Goal: Task Accomplishment & Management: Use online tool/utility

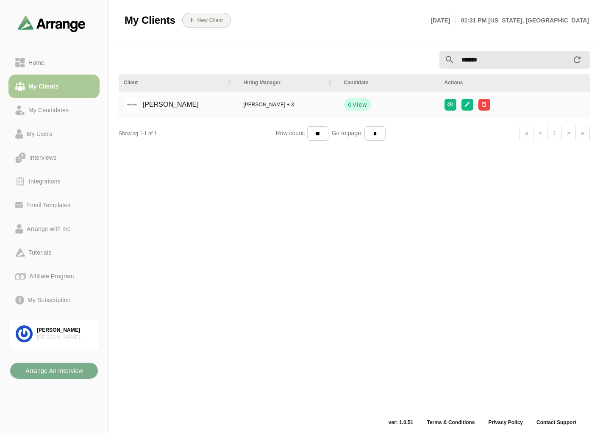
scroll to position [3, 0]
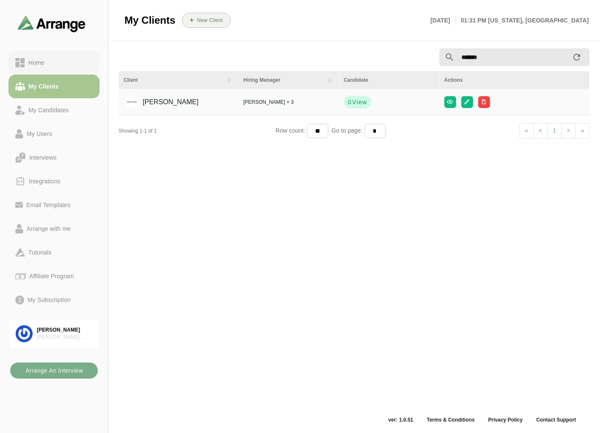
click at [52, 64] on div "Home" at bounding box center [54, 63] width 78 height 10
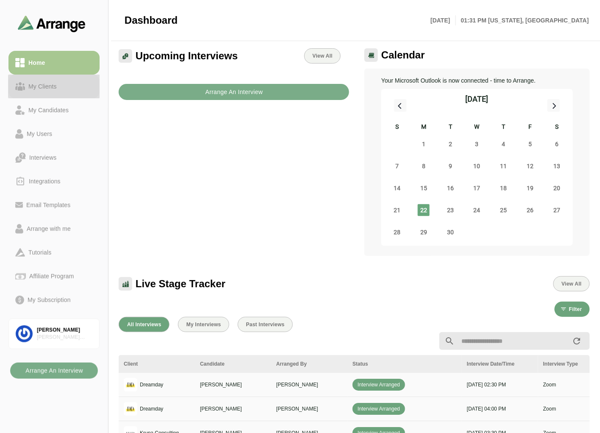
click at [48, 97] on link "My Clients" at bounding box center [53, 87] width 91 height 24
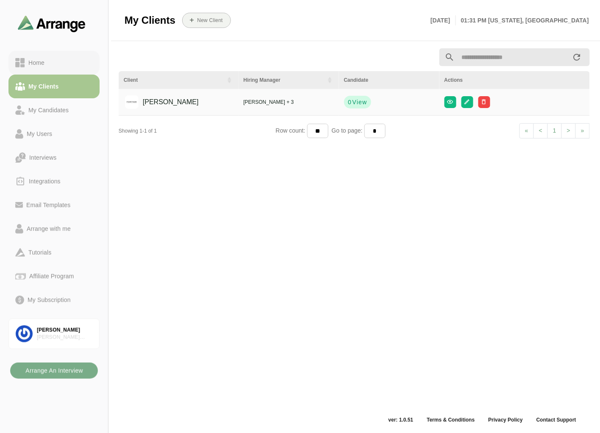
click at [56, 61] on div "Home" at bounding box center [54, 63] width 78 height 10
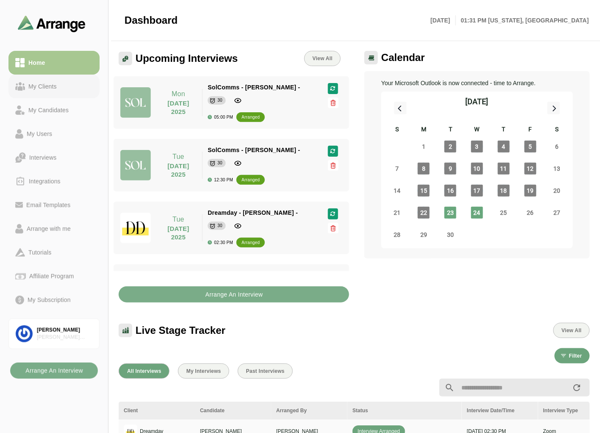
click at [54, 83] on div "My Clients" at bounding box center [42, 86] width 35 height 10
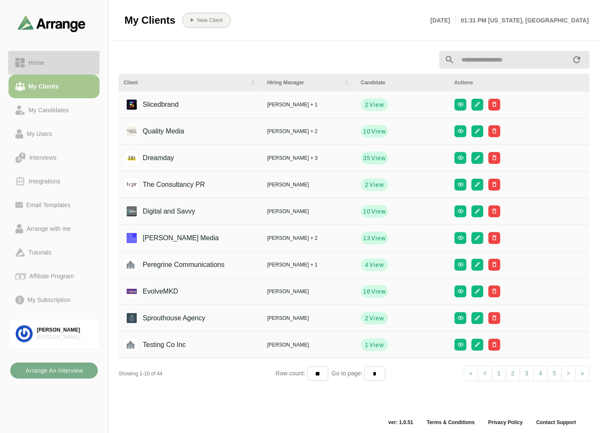
click at [61, 64] on div "Home" at bounding box center [54, 63] width 78 height 10
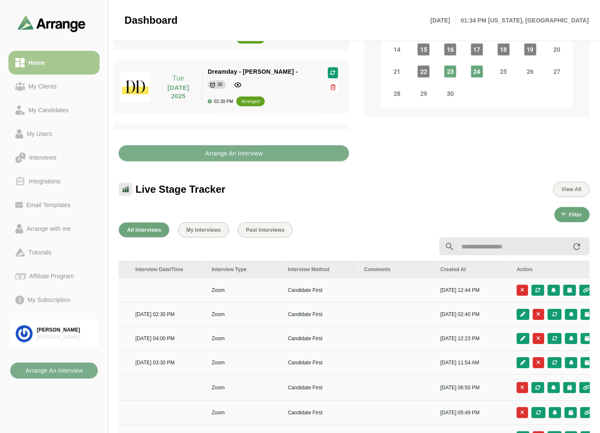
scroll to position [0, 357]
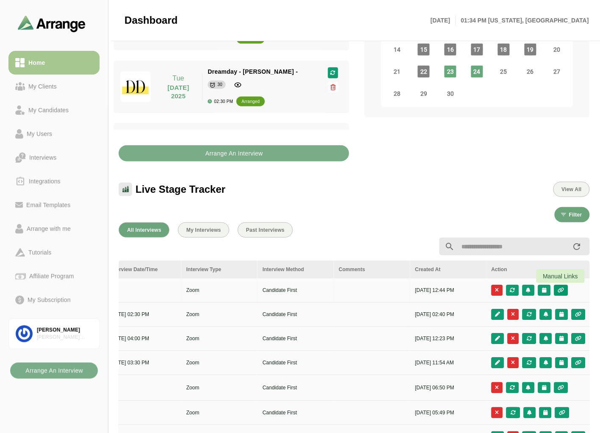
click at [560, 288] on icon "button" at bounding box center [561, 290] width 7 height 5
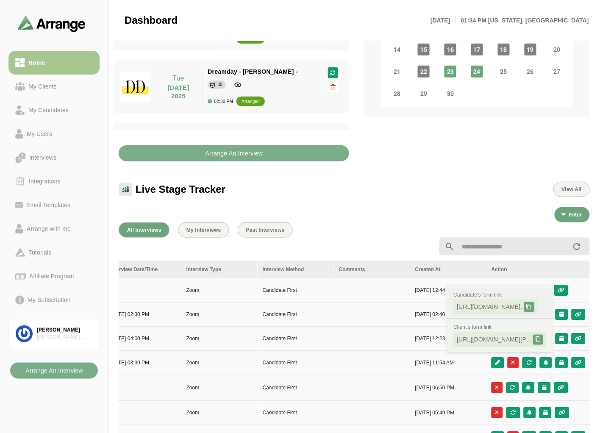
click at [534, 306] on div at bounding box center [529, 307] width 10 height 10
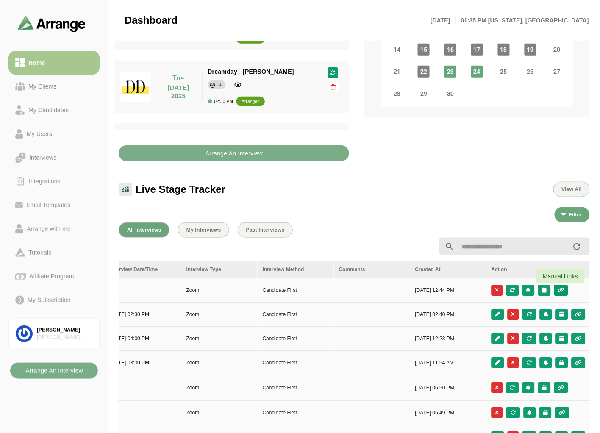
click at [565, 290] on button "button" at bounding box center [561, 290] width 14 height 11
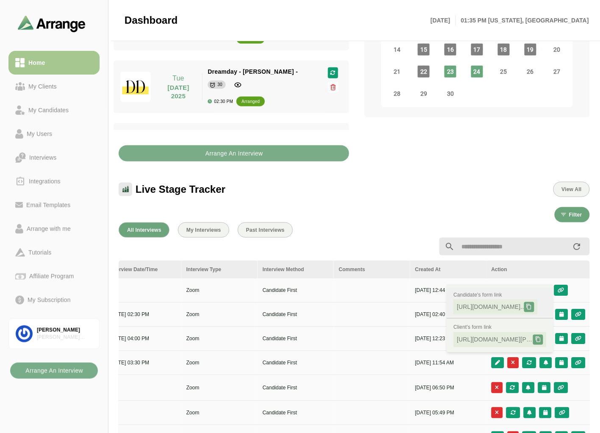
click at [534, 307] on div at bounding box center [529, 307] width 10 height 10
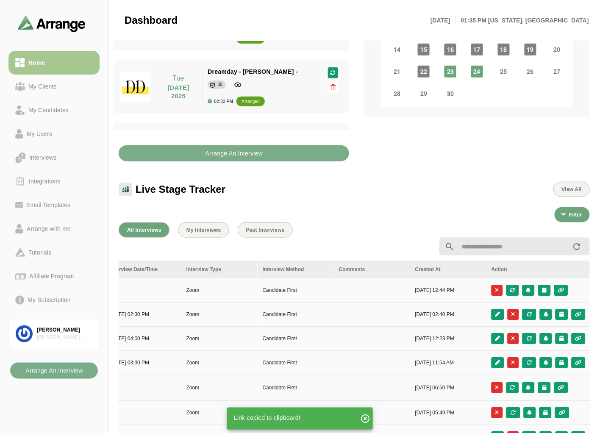
click at [455, 233] on div at bounding box center [514, 247] width 161 height 28
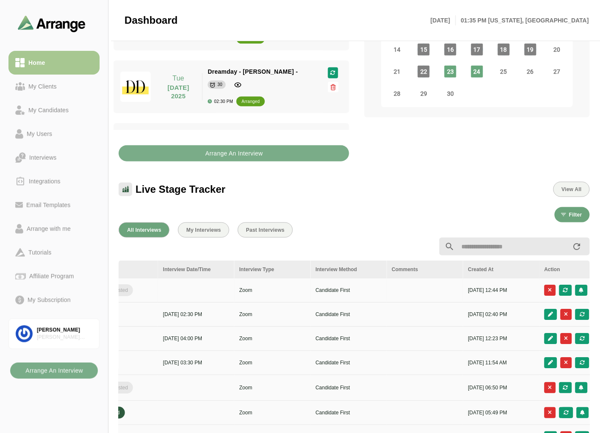
scroll to position [0, 0]
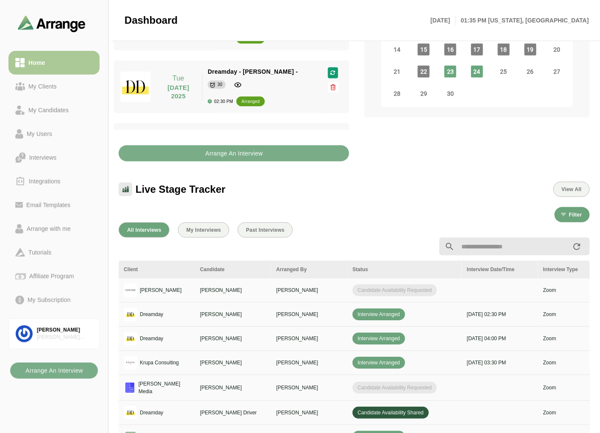
click at [56, 73] on link "Home" at bounding box center [53, 63] width 91 height 24
click at [43, 90] on div "My Clients" at bounding box center [42, 86] width 35 height 10
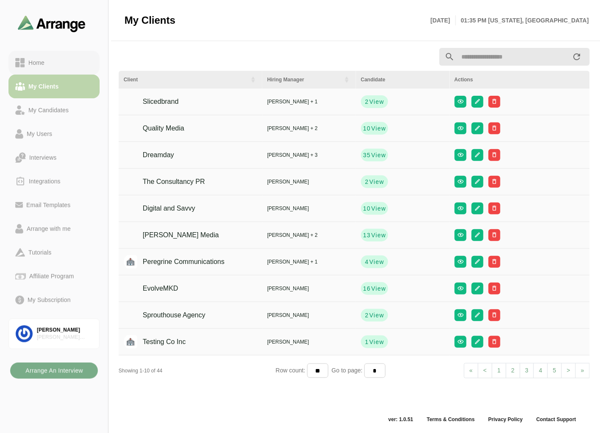
scroll to position [3, 0]
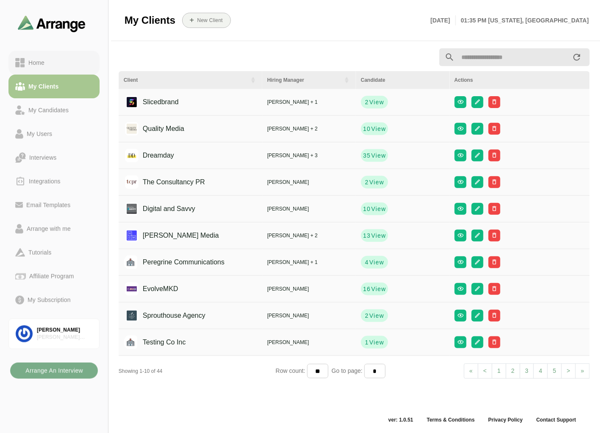
click at [61, 61] on div "Home" at bounding box center [54, 63] width 78 height 10
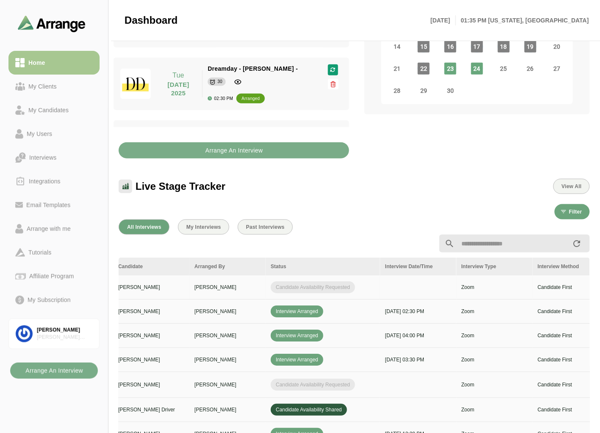
scroll to position [0, 357]
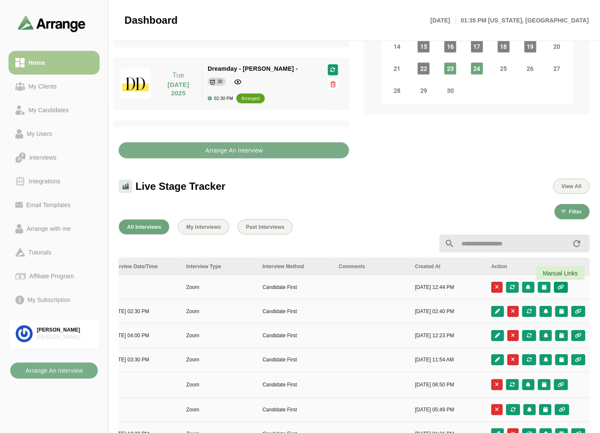
click at [561, 285] on icon "button" at bounding box center [561, 287] width 7 height 5
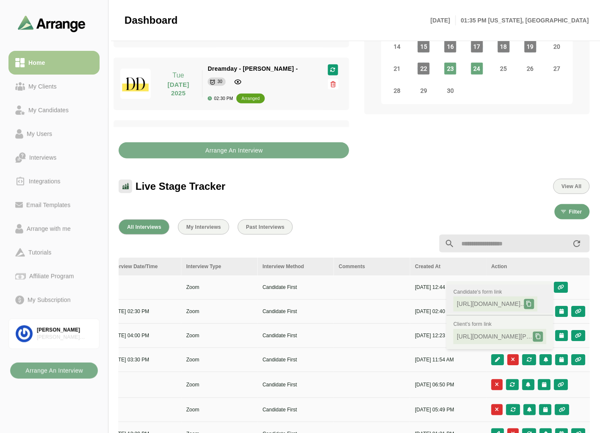
click at [532, 302] on icon at bounding box center [529, 304] width 6 height 6
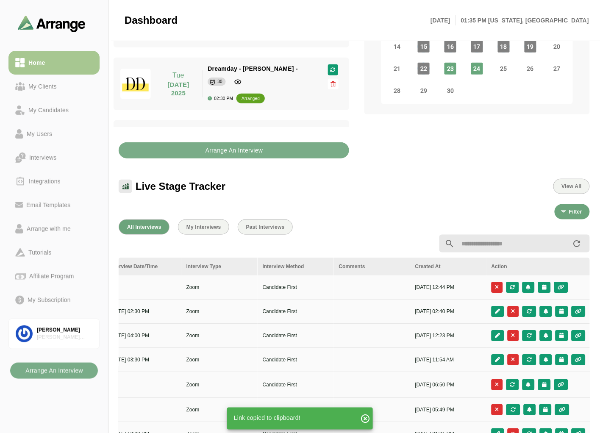
click at [358, 218] on div "All Interviews My Interviews Past Interviews Client Candidate Arranged By Statu…" at bounding box center [355, 400] width 482 height 372
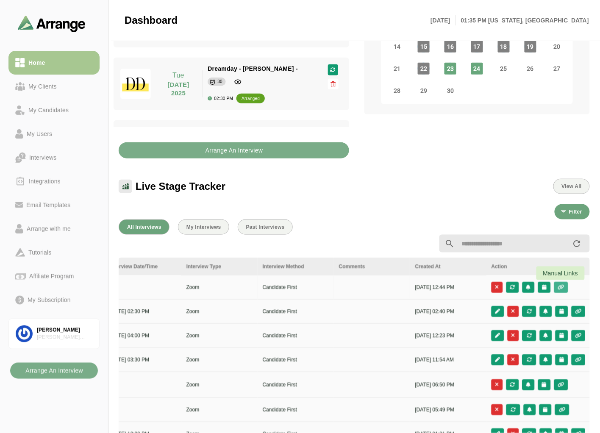
click at [558, 287] on icon "button" at bounding box center [561, 287] width 7 height 5
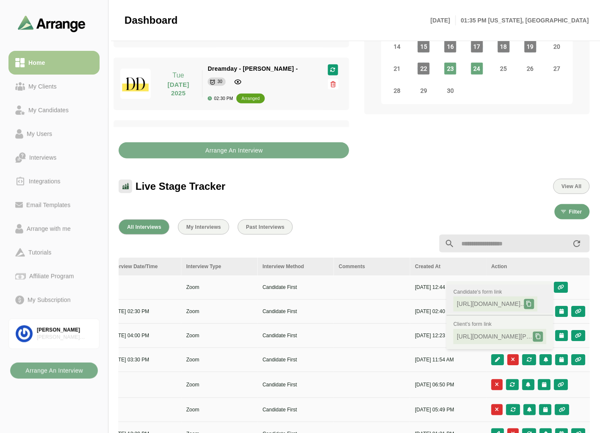
click at [532, 306] on icon at bounding box center [529, 304] width 6 height 6
